Goal: Find contact information: Find contact information

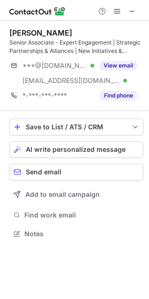
scroll to position [227, 149]
click at [134, 7] on span at bounding box center [131, 10] width 7 height 7
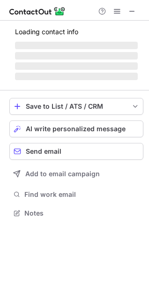
scroll to position [195, 149]
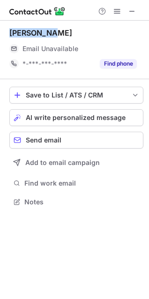
drag, startPoint x: 7, startPoint y: 31, endPoint x: 52, endPoint y: 36, distance: 44.8
click at [52, 36] on div "Qutubuddin Ali Email Unavailable Email address *-***-***-**** Find phone Save t…" at bounding box center [74, 118] width 149 height 195
copy div "Qutubuddin"
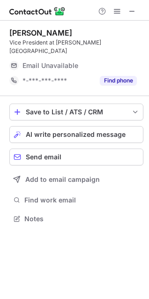
scroll to position [4, 4]
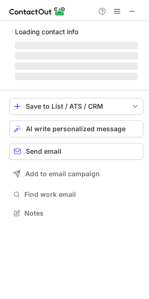
scroll to position [227, 149]
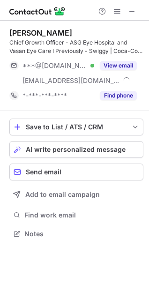
scroll to position [227, 149]
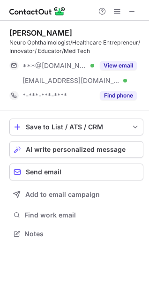
scroll to position [5, 4]
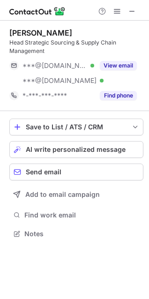
scroll to position [227, 149]
